Goal: Browse casually: Explore the website without a specific task or goal

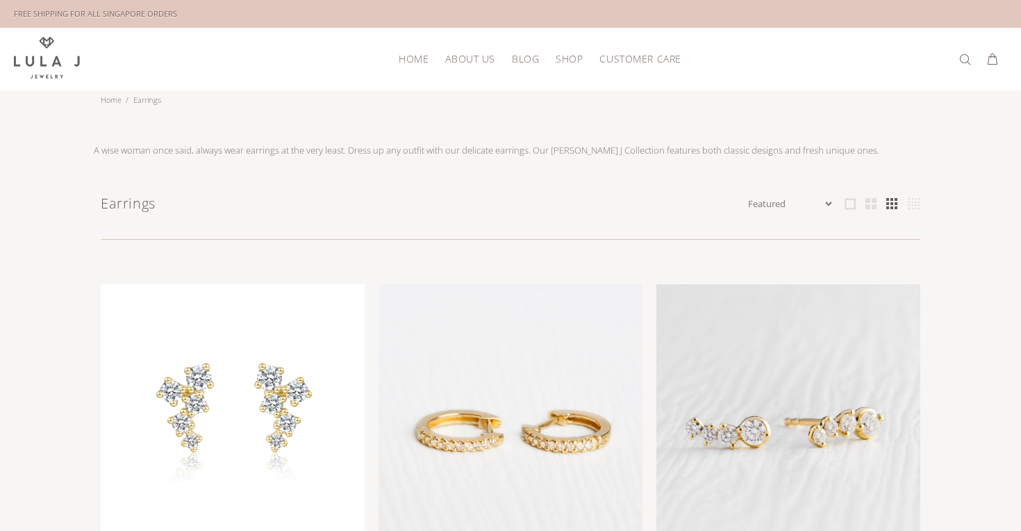
click at [486, 60] on span "ABOUT US" at bounding box center [469, 58] width 49 height 10
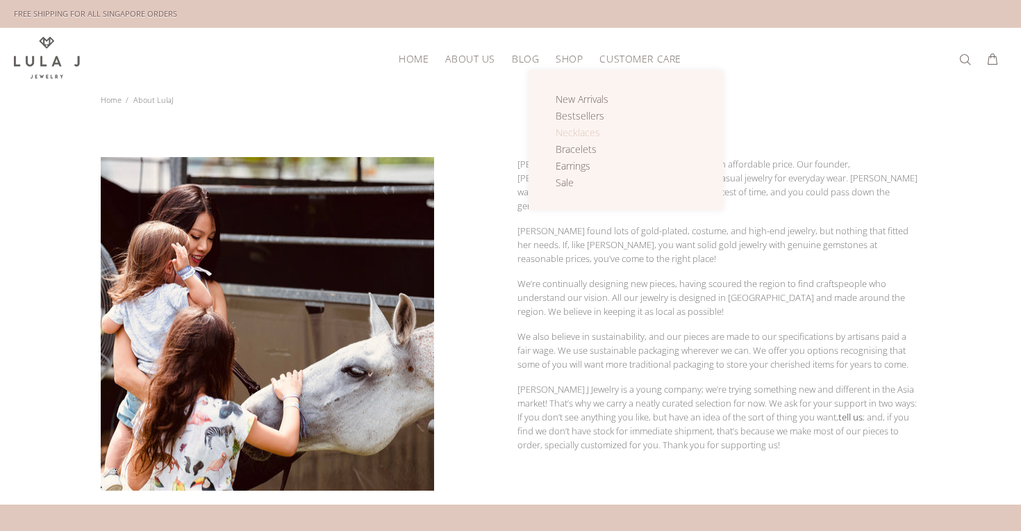
click at [590, 133] on span "Necklaces" at bounding box center [578, 132] width 44 height 13
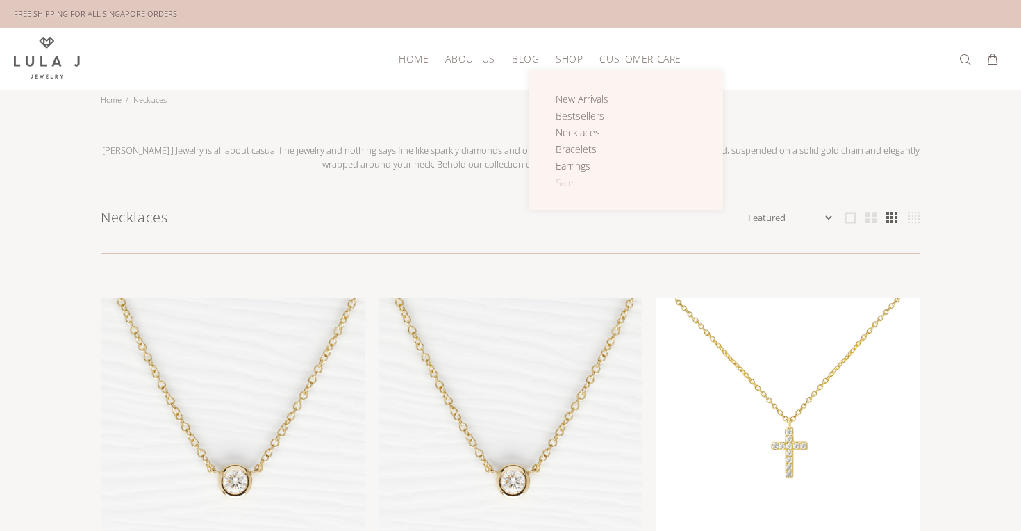
click at [565, 177] on span "Sale" at bounding box center [565, 182] width 18 height 13
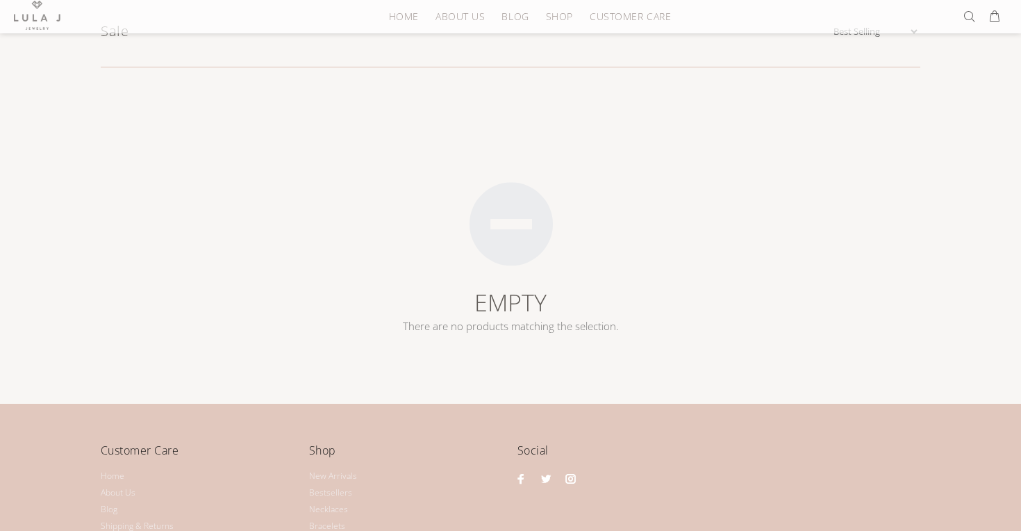
scroll to position [217, 0]
